Goal: Find specific page/section: Find specific page/section

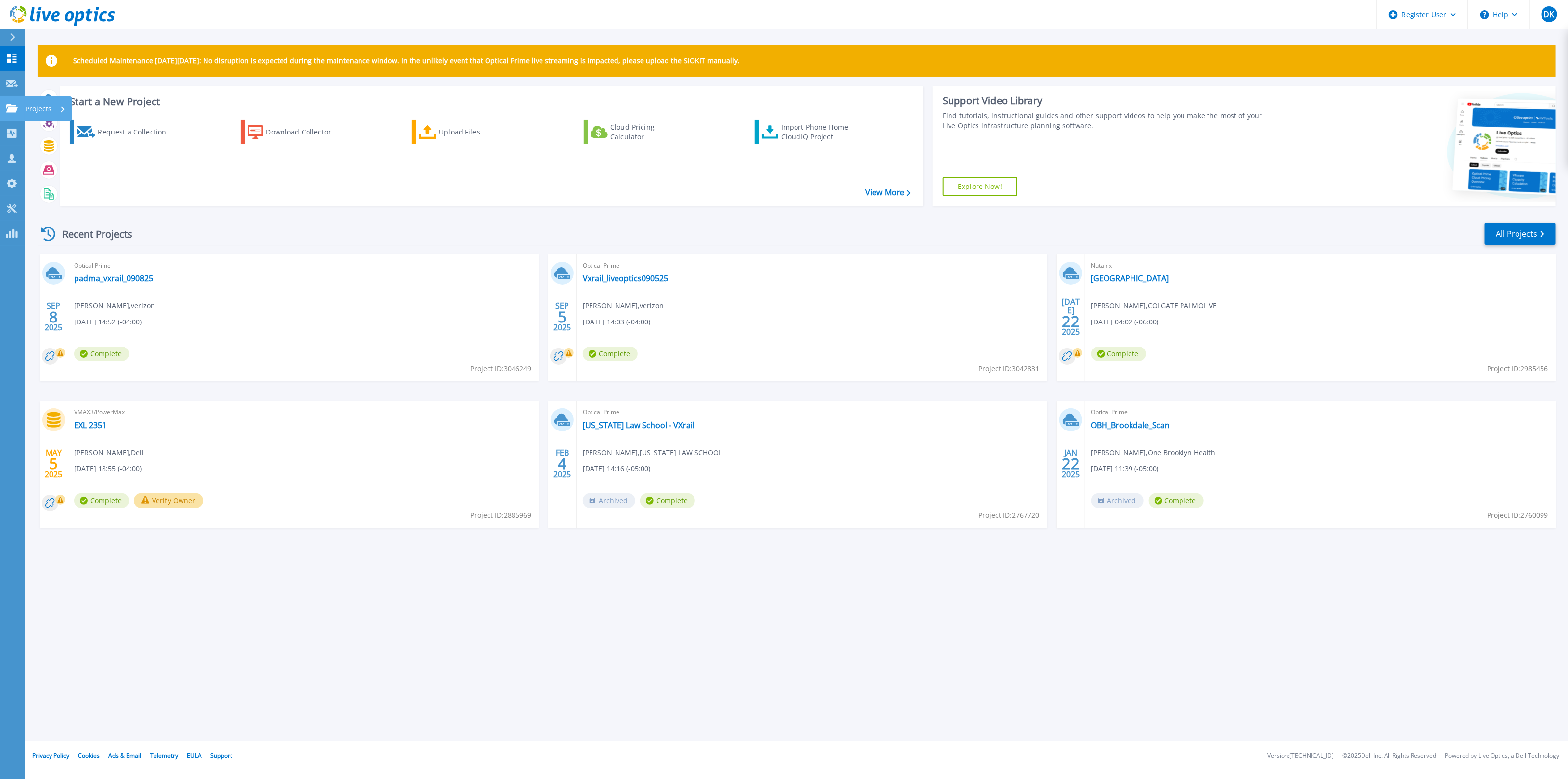
click at [14, 111] on icon at bounding box center [12, 108] width 12 height 8
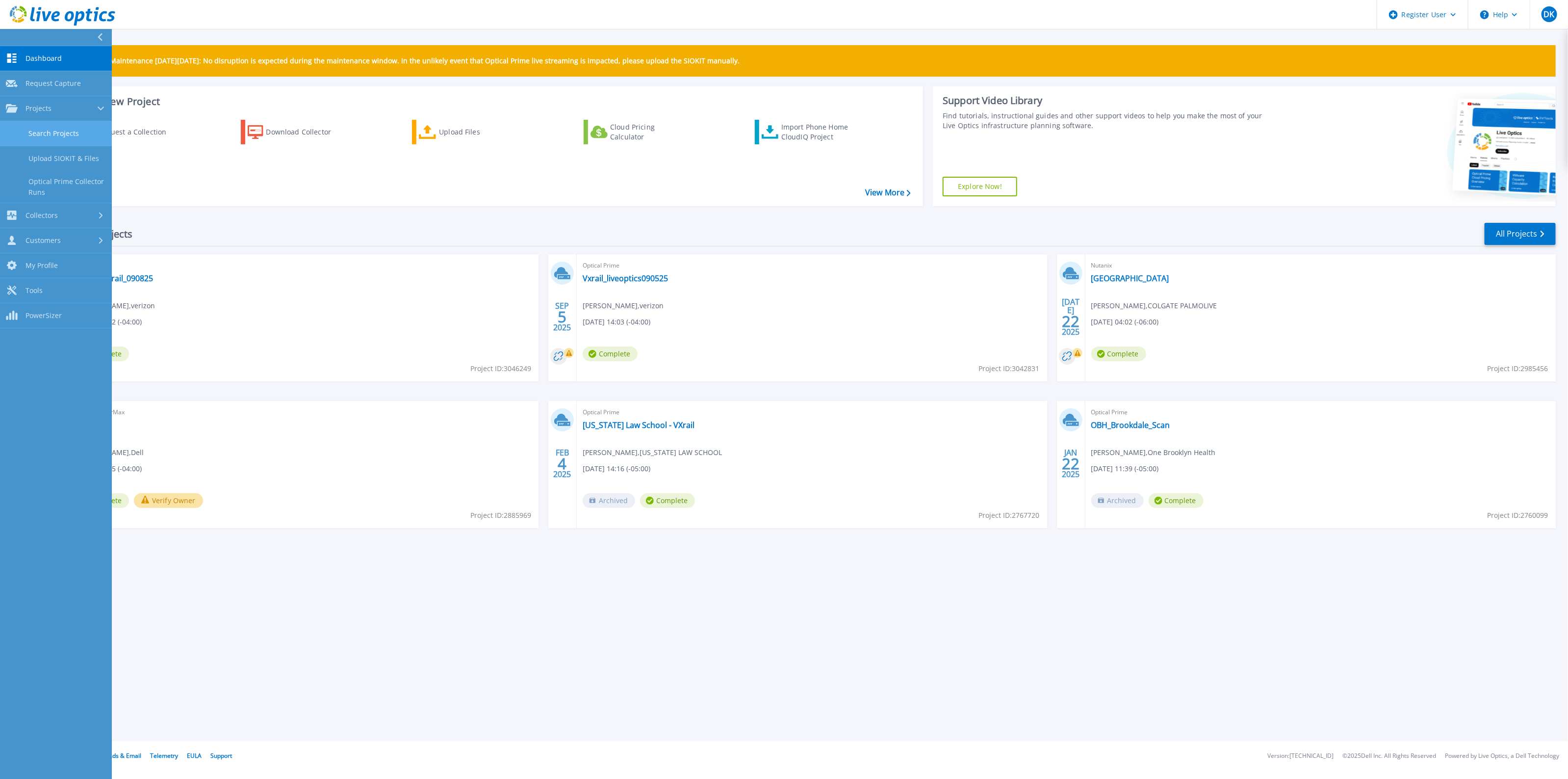
click at [35, 127] on link "Search Projects" at bounding box center [56, 134] width 112 height 25
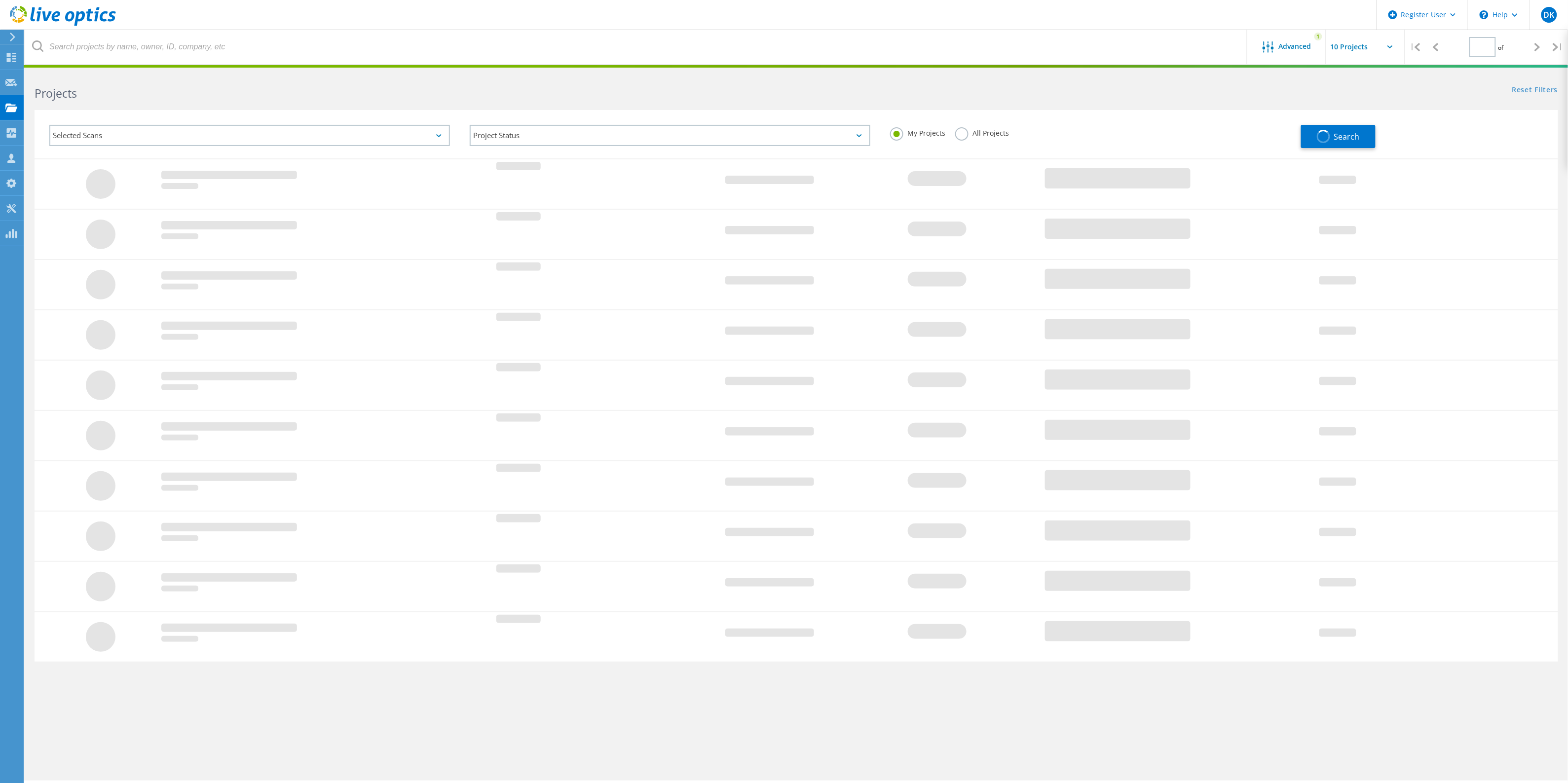
type input "1"
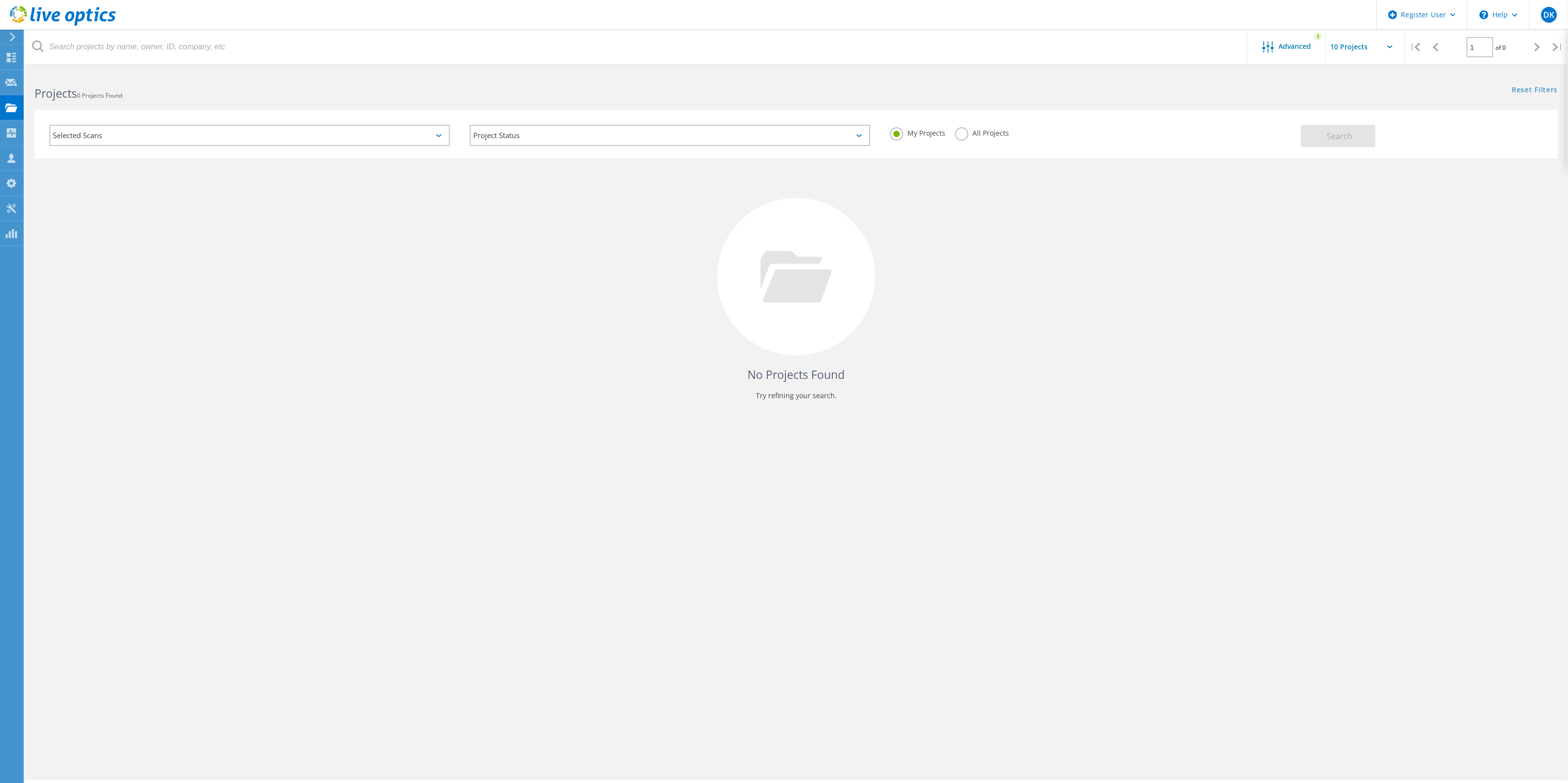
click at [961, 131] on label "All Projects" at bounding box center [982, 132] width 54 height 10
click at [0, 0] on input "All Projects" at bounding box center [0, 0] width 0 height 0
click at [1286, 46] on span "Advanced" at bounding box center [1295, 46] width 33 height 7
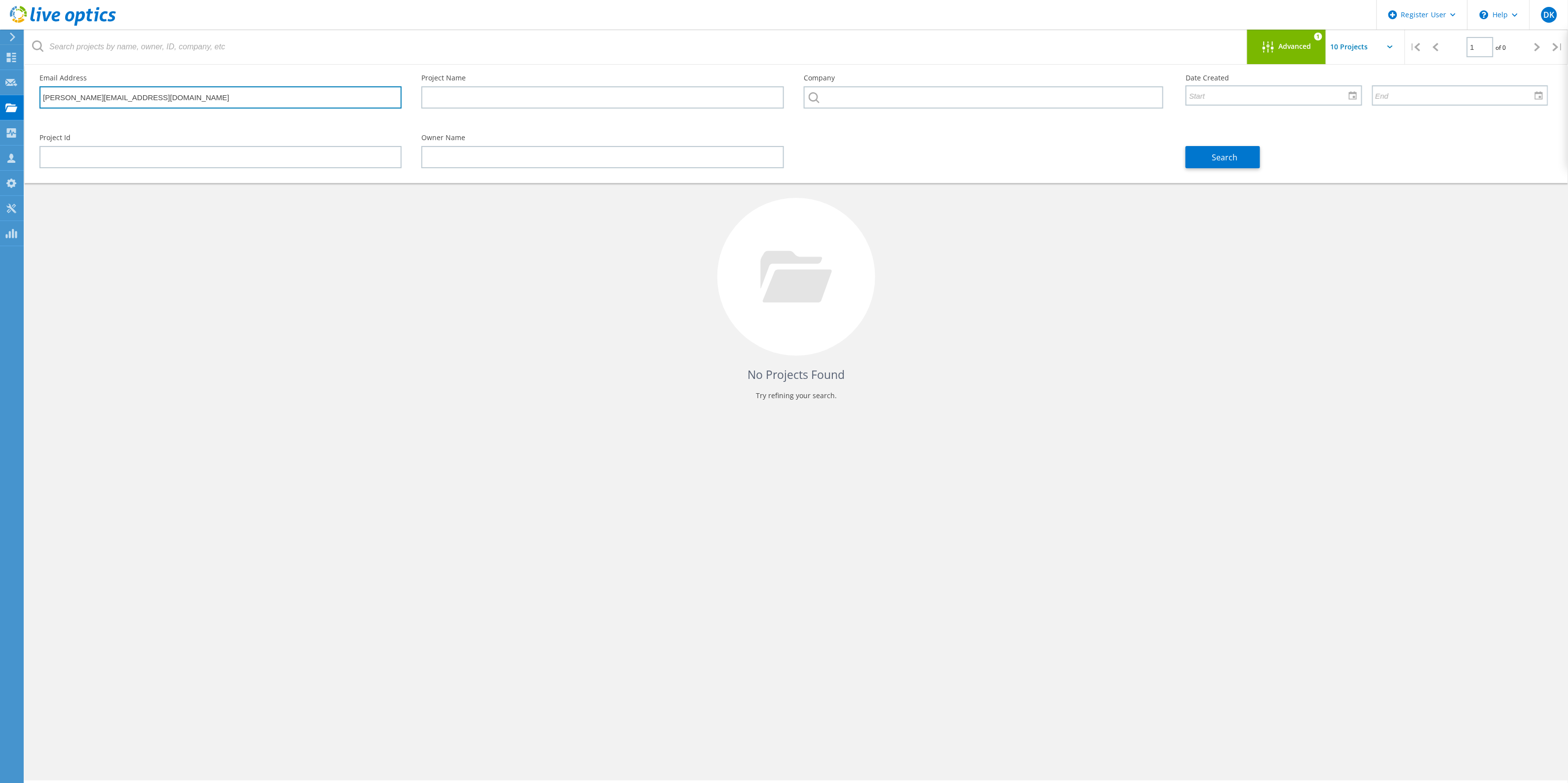
drag, startPoint x: 178, startPoint y: 104, endPoint x: 40, endPoint y: 106, distance: 138.0
click at [40, 106] on input "[PERSON_NAME][EMAIL_ADDRESS][DOMAIN_NAME]" at bounding box center [220, 97] width 362 height 22
paste input "murali.pathi"
type input "[EMAIL_ADDRESS][DOMAIN_NAME]"
click at [1216, 155] on span "Search" at bounding box center [1225, 157] width 26 height 11
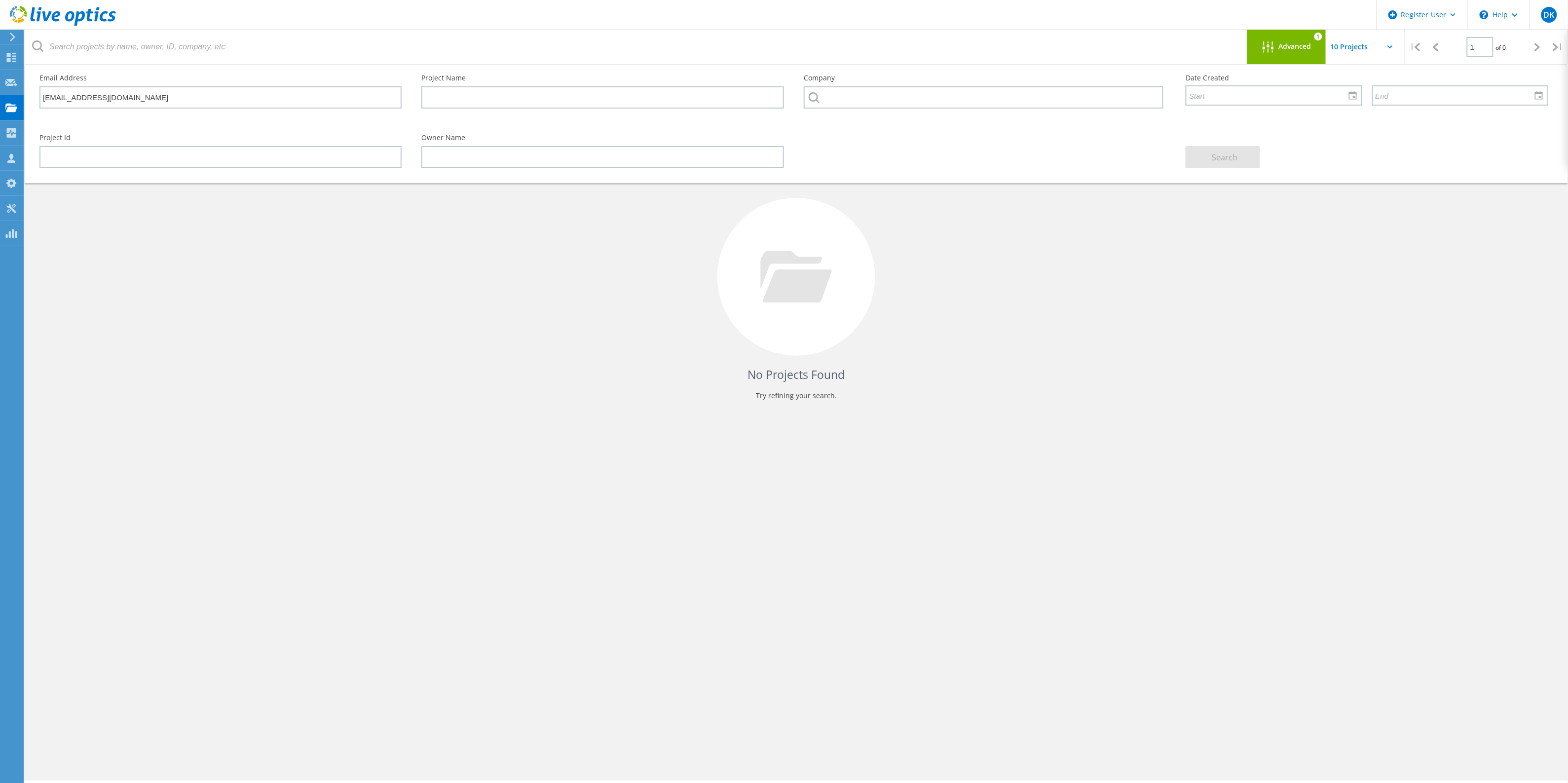
click at [1061, 304] on div "No Projects Found Try refining your search." at bounding box center [796, 286] width 1524 height 255
click at [1283, 62] on div "Advanced 1" at bounding box center [1287, 46] width 79 height 35
